Goal: Obtain resource: Download file/media

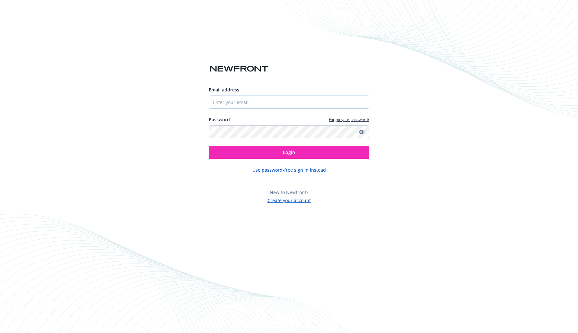
click at [235, 98] on input "Email address" at bounding box center [289, 102] width 160 height 13
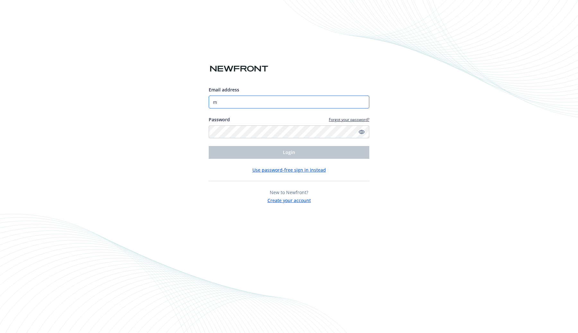
click at [0, 333] on com-1password-button at bounding box center [0, 333] width 0 height 0
type input "[PERSON_NAME][EMAIL_ADDRESS][PERSON_NAME]"
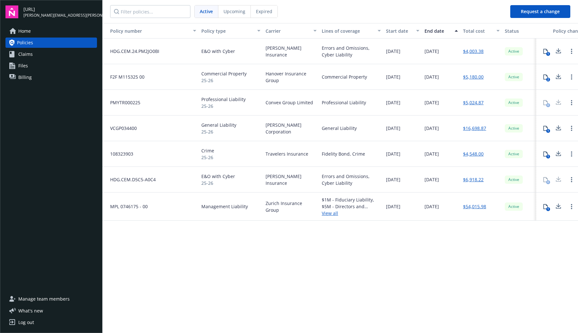
click at [546, 153] on icon at bounding box center [545, 153] width 4 height 5
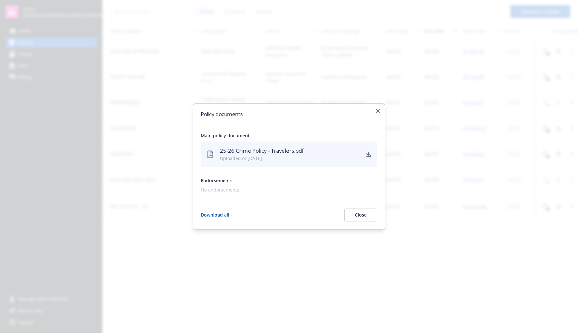
click at [381, 111] on div "Policy documents Main policy document 25-26 Crime Policy - Travelers.pdf Upload…" at bounding box center [289, 166] width 193 height 126
click at [378, 111] on icon "button" at bounding box center [378, 111] width 4 height 4
